Goal: Information Seeking & Learning: Learn about a topic

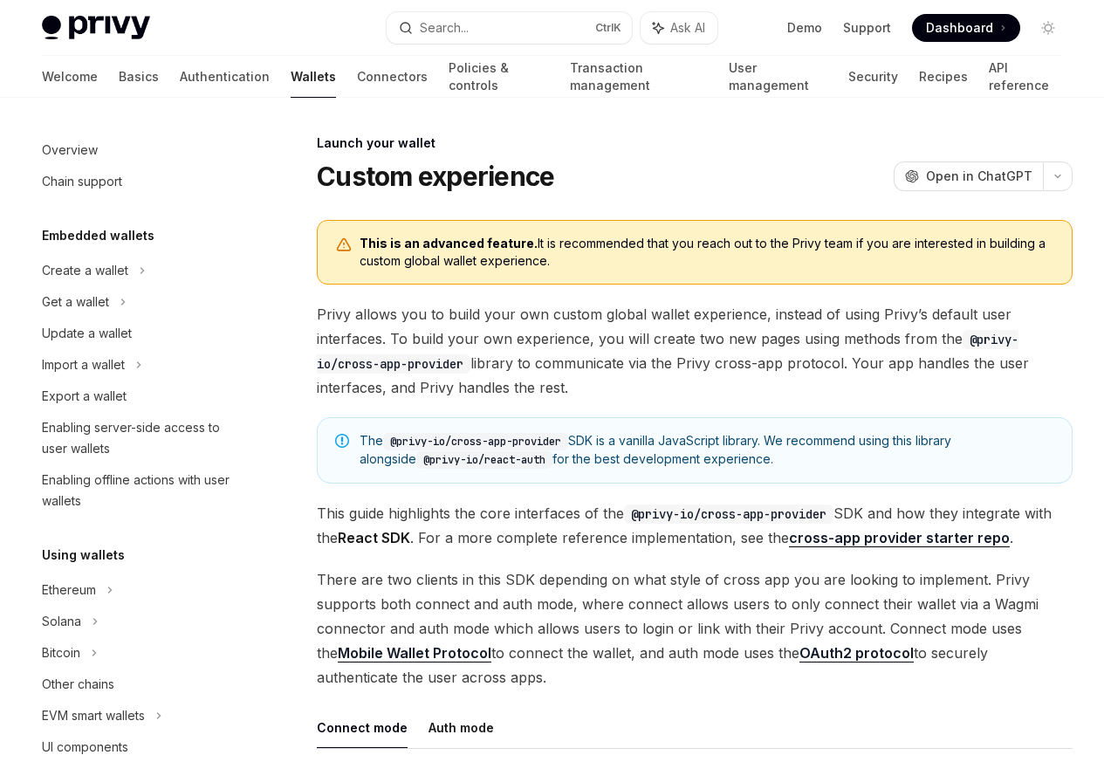
scroll to position [800, 0]
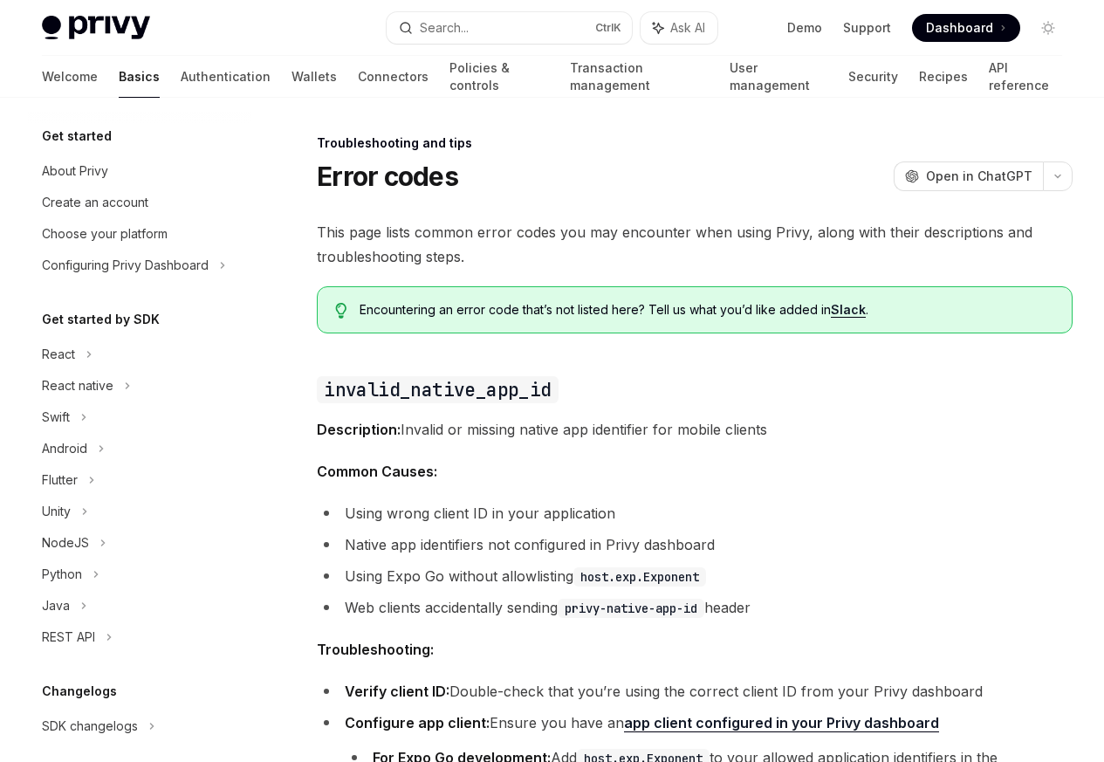
scroll to position [166, 0]
